Goal: Information Seeking & Learning: Check status

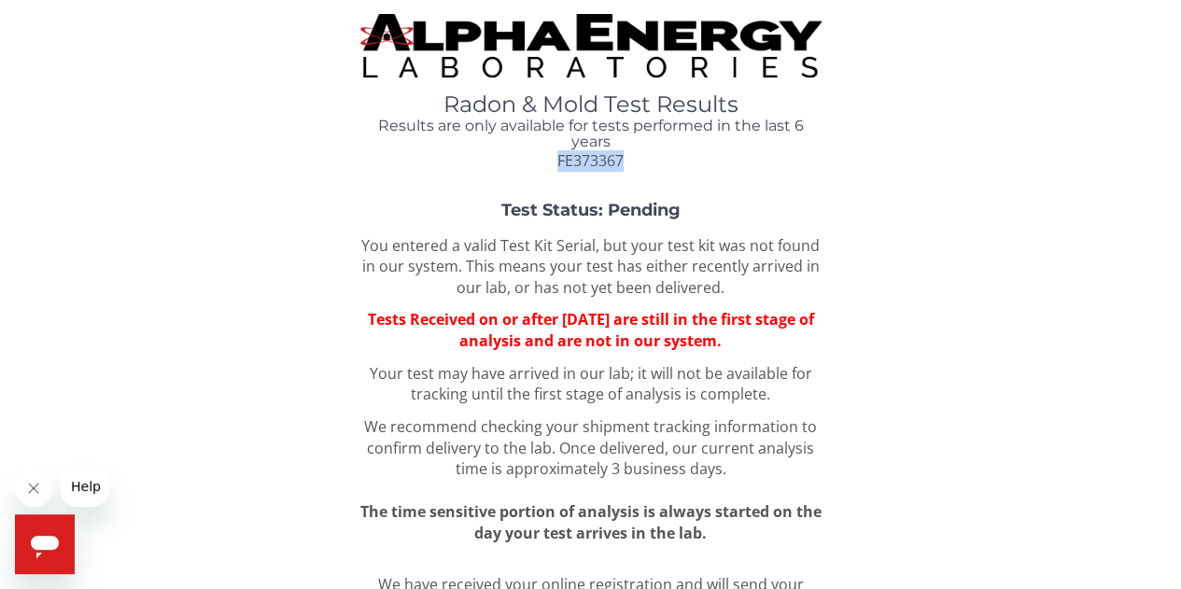
drag, startPoint x: 551, startPoint y: 158, endPoint x: 624, endPoint y: 164, distance: 73.1
click at [624, 164] on div "Radon & Mold Test Results Results are only available for tests performed in the…" at bounding box center [590, 131] width 461 height 78
copy span "FE373367"
click at [492, 52] on img at bounding box center [590, 45] width 461 height 63
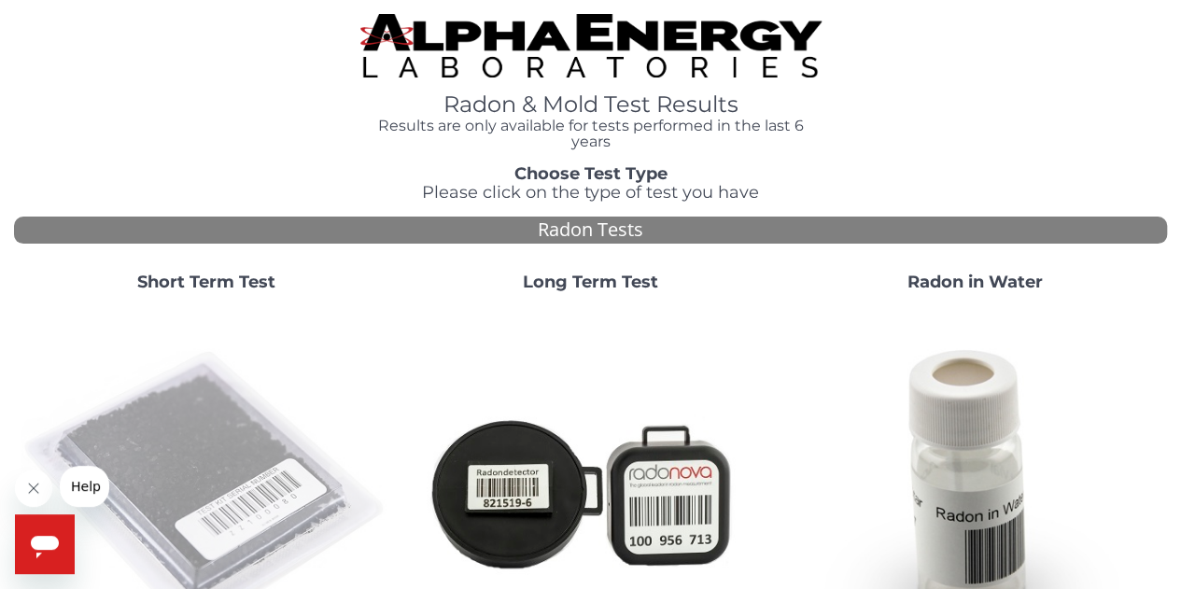
click at [127, 419] on img at bounding box center [206, 492] width 370 height 370
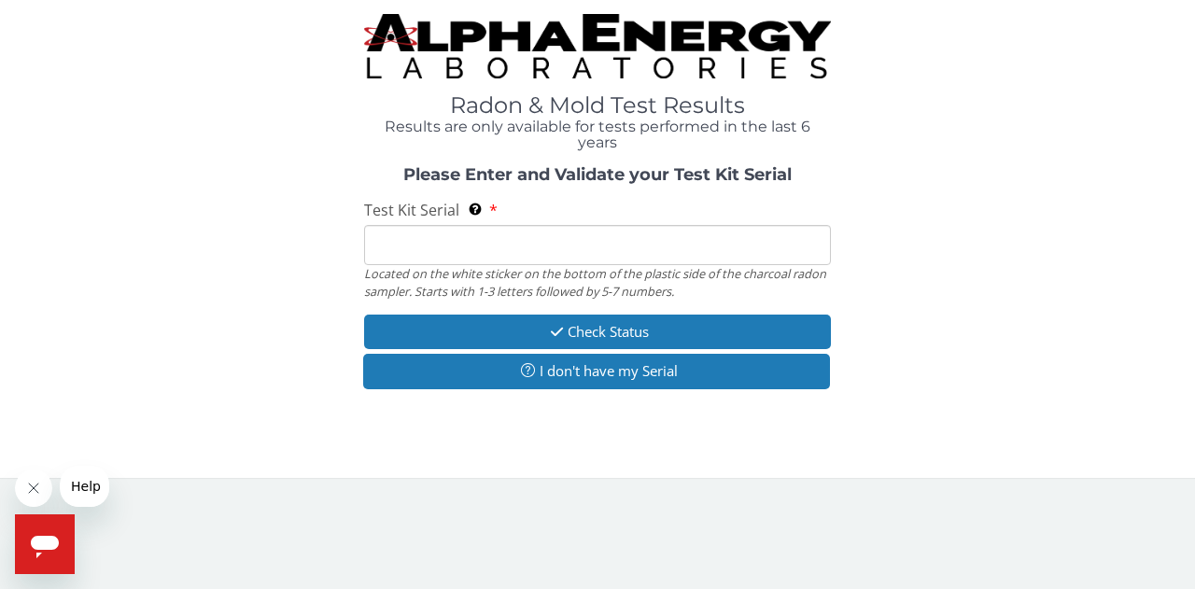
click at [530, 246] on input "Test Kit Serial Located on the white sticker on the bottom of the plastic side …" at bounding box center [597, 245] width 467 height 40
paste input "FE373367"
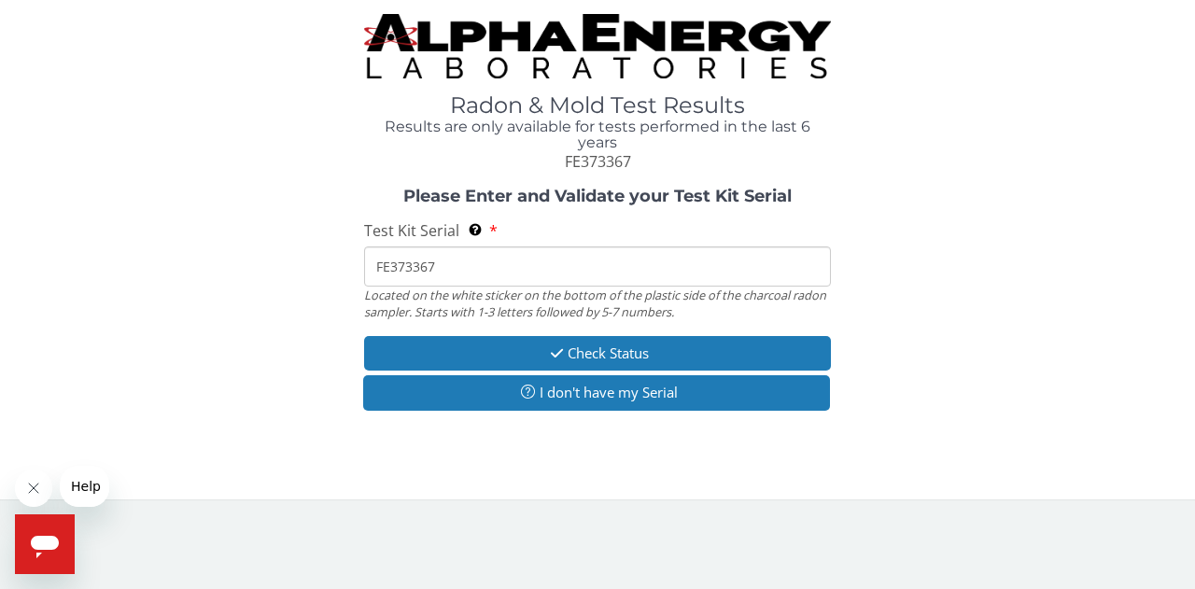
type input "FE373367"
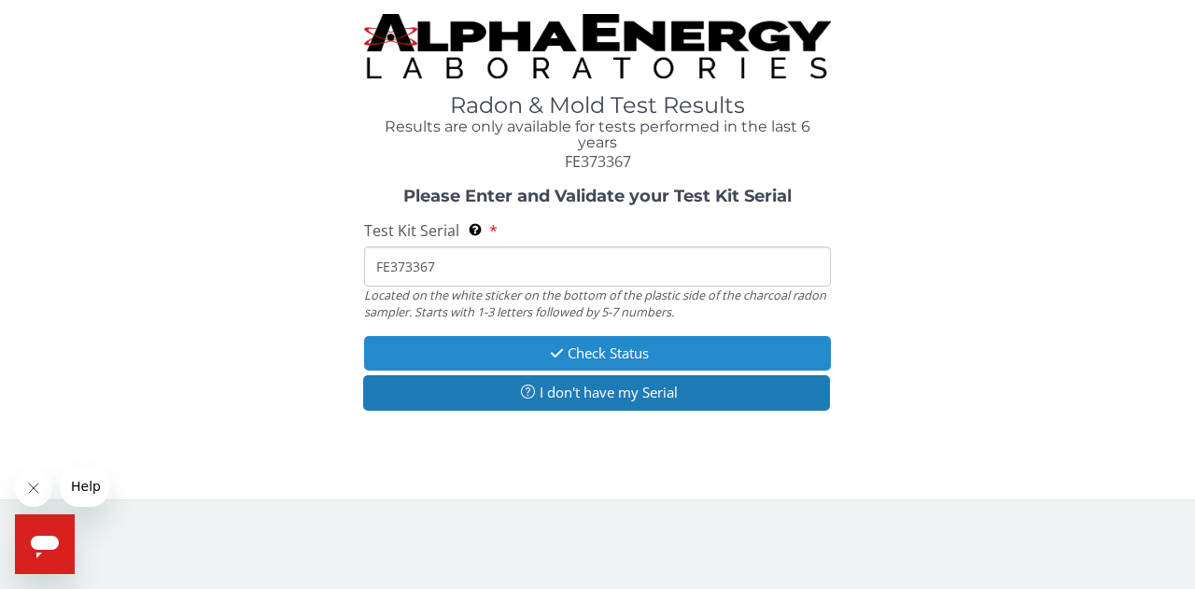
click at [641, 351] on button "Check Status" at bounding box center [597, 353] width 467 height 35
